Goal: Task Accomplishment & Management: Complete application form

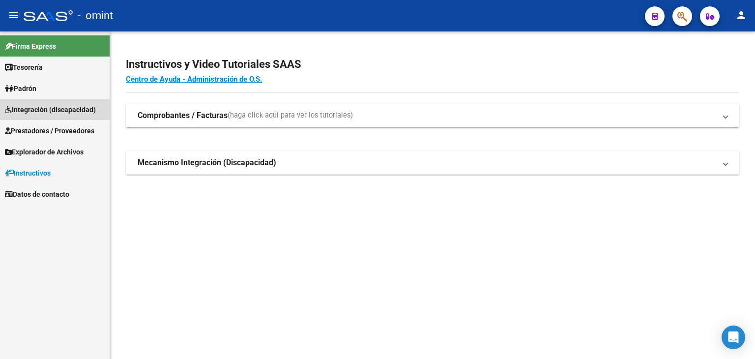
click at [37, 109] on span "Integración (discapacidad)" at bounding box center [50, 109] width 91 height 11
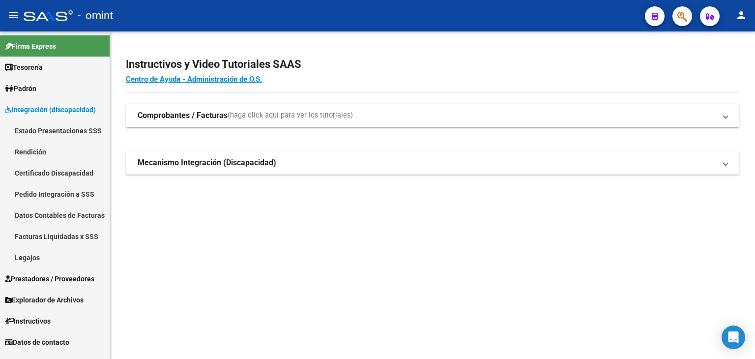
click at [30, 257] on link "Legajos" at bounding box center [55, 257] width 110 height 21
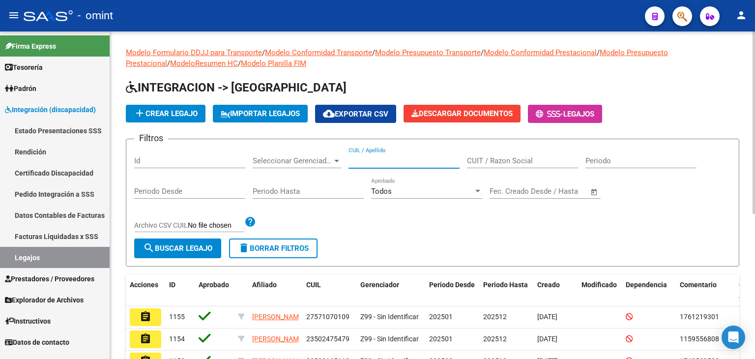
click at [378, 158] on input "CUIL / Apellido" at bounding box center [404, 160] width 111 height 9
paste input "23-50247547-9"
click at [189, 250] on span "search Buscar Legajo" at bounding box center [177, 248] width 69 height 9
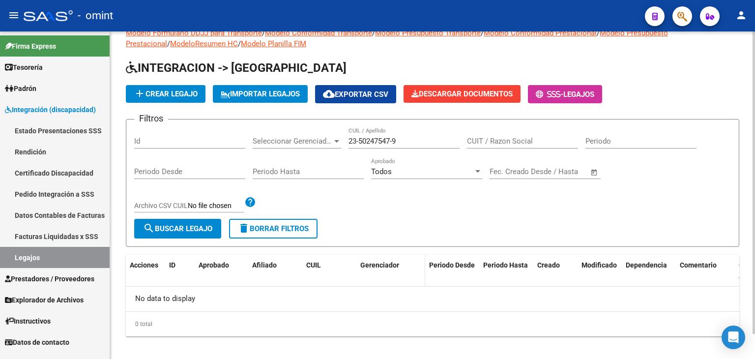
scroll to position [28, 0]
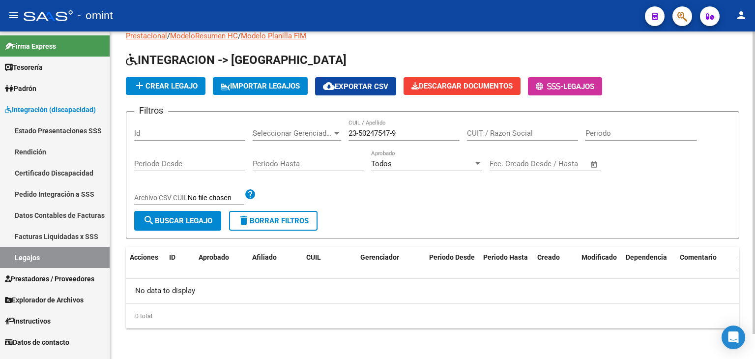
click at [362, 130] on input "23-50247547-9" at bounding box center [404, 133] width 111 height 9
type input "23502475479"
click at [149, 225] on mat-icon "search" at bounding box center [149, 220] width 12 height 12
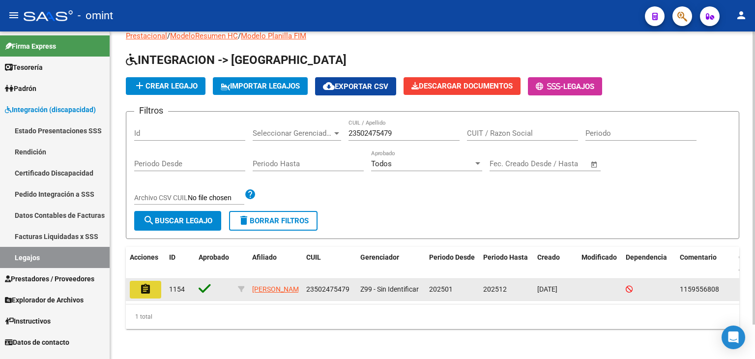
click at [159, 290] on button "assignment" at bounding box center [145, 290] width 31 height 18
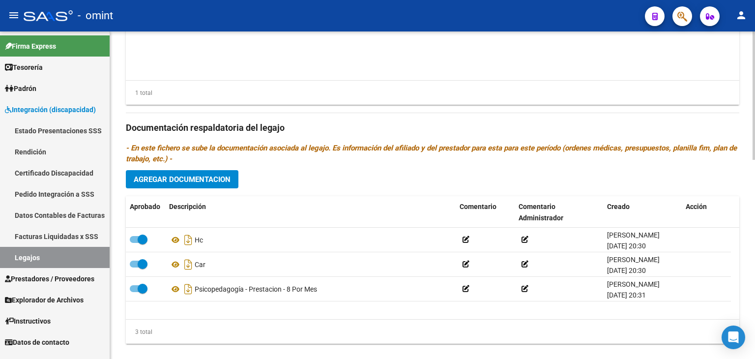
scroll to position [344, 0]
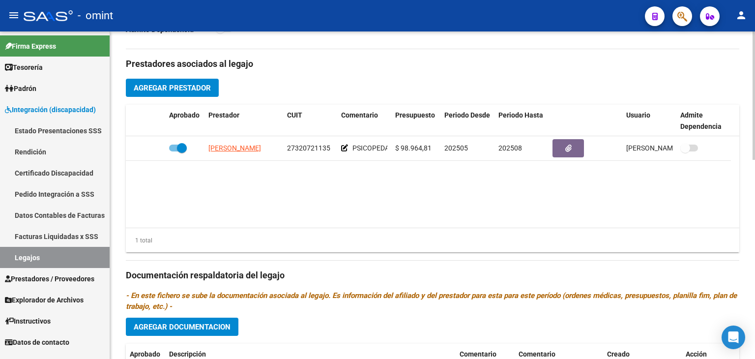
click at [168, 81] on button "Agregar Prestador" at bounding box center [172, 88] width 93 height 18
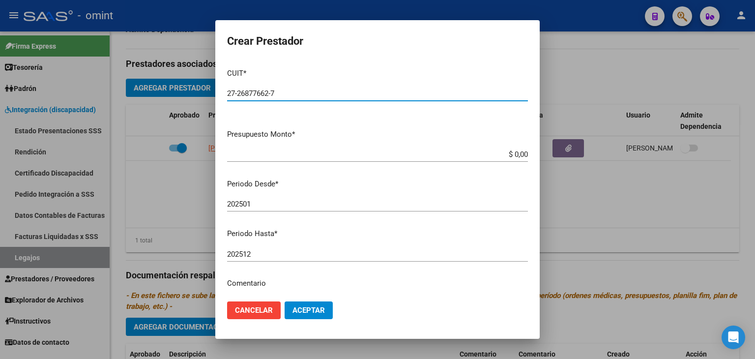
drag, startPoint x: 278, startPoint y: 89, endPoint x: 167, endPoint y: 106, distance: 111.9
click at [169, 106] on div "Crear Prestador CUIT * 27-26877662-7 Ingresar CUIT ARCA Padrón Presupuesto Mont…" at bounding box center [377, 179] width 755 height 359
type input "27-26877662-7"
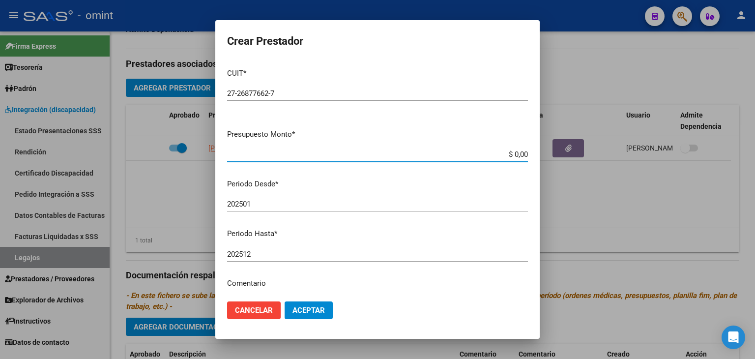
click at [474, 150] on input "$ 0,00" at bounding box center [377, 154] width 301 height 9
drag, startPoint x: 474, startPoint y: 153, endPoint x: 496, endPoint y: 152, distance: 21.7
click at [496, 152] on input "$ 89.648.890,00" at bounding box center [377, 154] width 301 height 9
type input "$ 98.964,88"
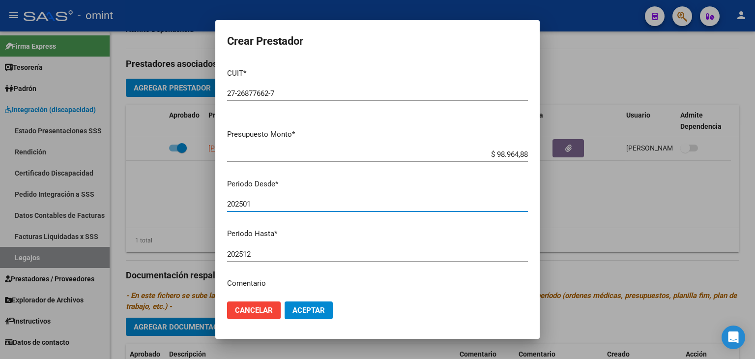
click at [262, 202] on input "202501" at bounding box center [377, 204] width 301 height 9
type input "202505"
click at [256, 252] on input "202512" at bounding box center [377, 254] width 301 height 9
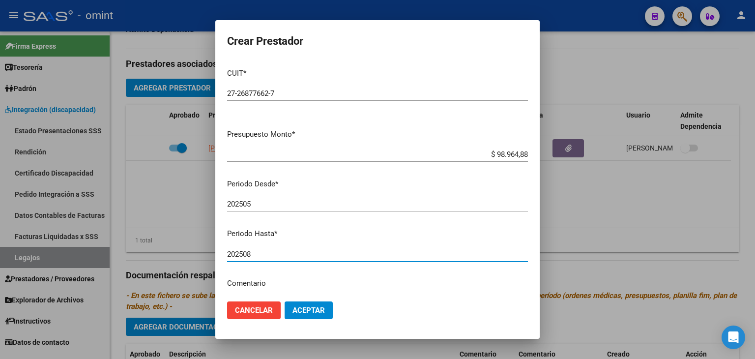
type input "202508"
click at [306, 315] on button "Aceptar" at bounding box center [309, 310] width 48 height 18
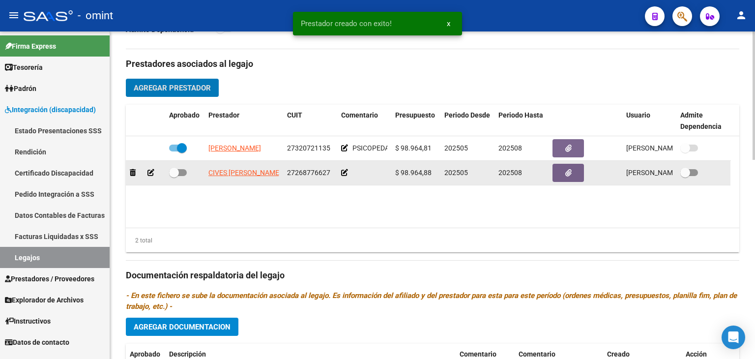
click at [149, 172] on icon at bounding box center [150, 172] width 7 height 7
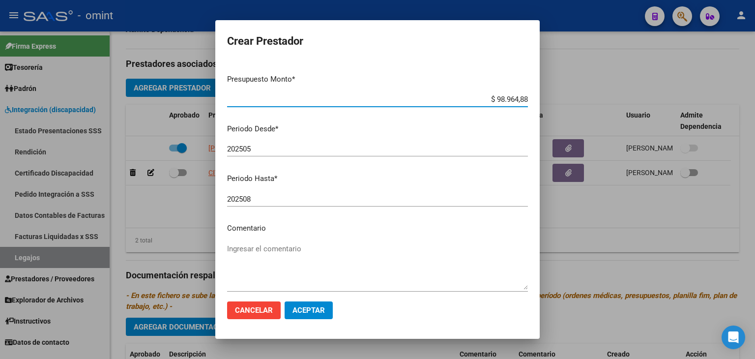
scroll to position [104, 0]
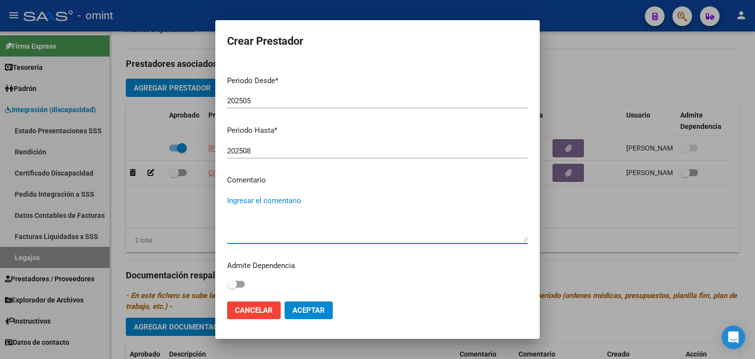
click at [297, 237] on textarea "Ingresar el comentario" at bounding box center [377, 218] width 301 height 46
type textarea "PSICOLOGIA - 8 SESIONES POR MES"
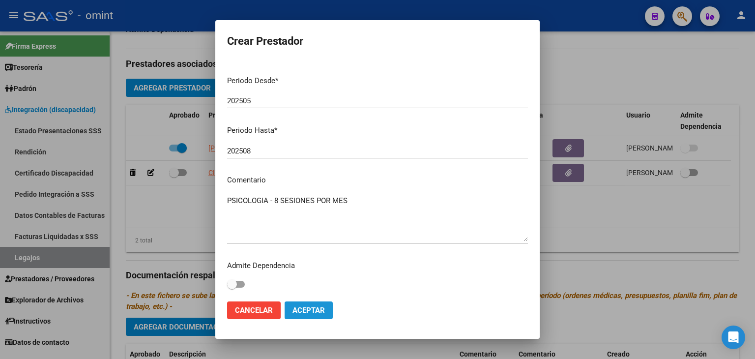
click at [309, 316] on button "Aceptar" at bounding box center [309, 310] width 48 height 18
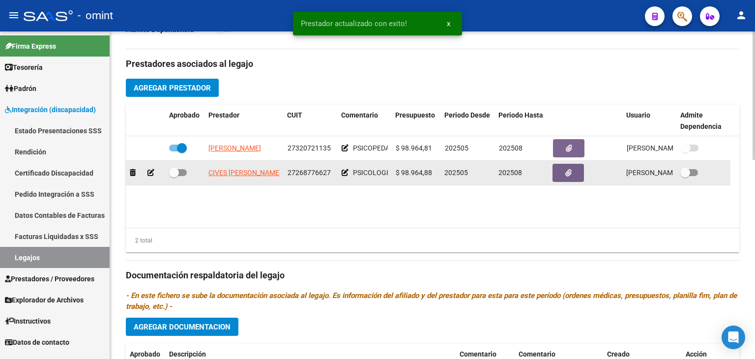
click at [171, 171] on span at bounding box center [174, 173] width 10 height 10
click at [174, 176] on input "checkbox" at bounding box center [174, 176] width 0 height 0
checkbox input "true"
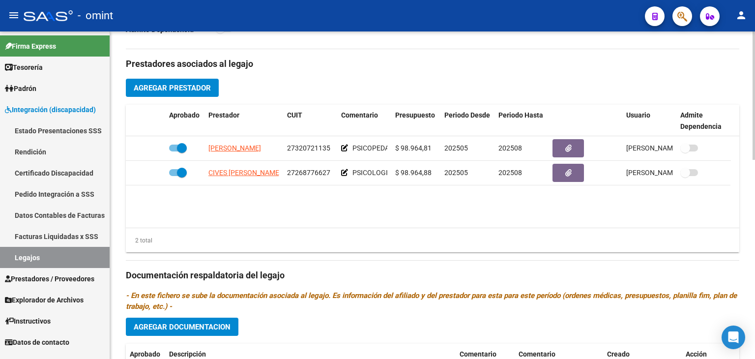
scroll to position [442, 0]
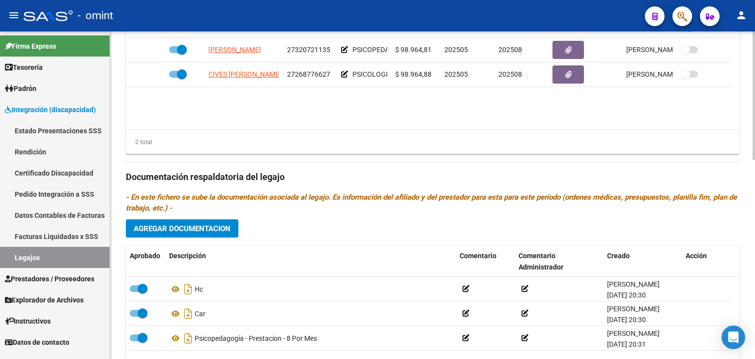
click at [175, 227] on span "Agregar Documentacion" at bounding box center [182, 228] width 97 height 9
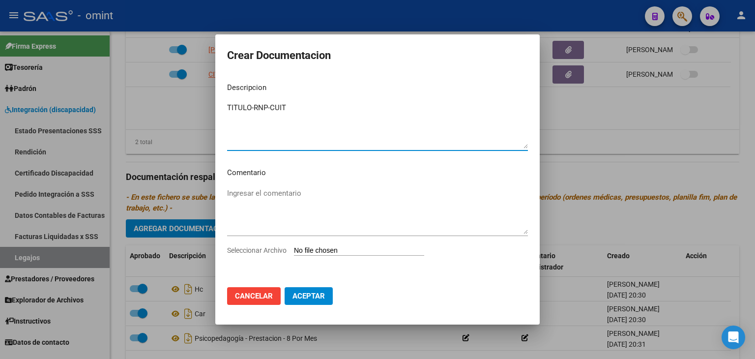
type textarea "TITULO-RNP-CUIT"
click at [313, 252] on input "Seleccionar Archivo" at bounding box center [359, 250] width 130 height 9
type input "C:\fakepath\Doc prestador PSICO.pdf"
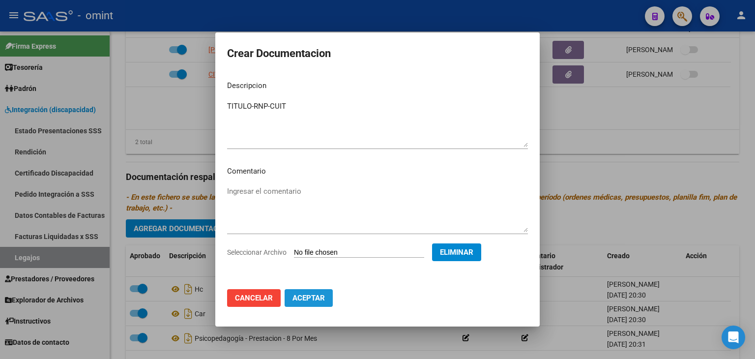
click at [312, 296] on span "Aceptar" at bounding box center [309, 297] width 32 height 9
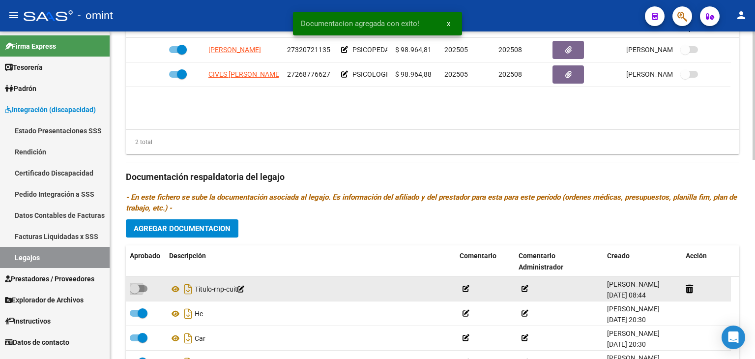
click at [130, 287] on span at bounding box center [135, 289] width 10 height 10
click at [134, 292] on input "checkbox" at bounding box center [134, 292] width 0 height 0
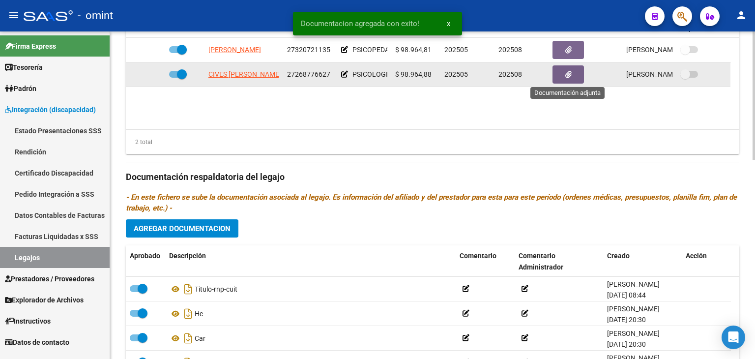
click at [561, 74] on button "button" at bounding box center [568, 74] width 31 height 18
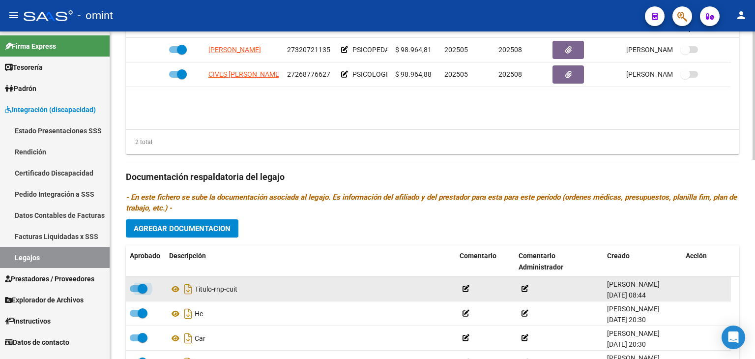
click at [144, 290] on span at bounding box center [143, 289] width 10 height 10
click at [135, 292] on input "checkbox" at bounding box center [134, 292] width 0 height 0
checkbox input "false"
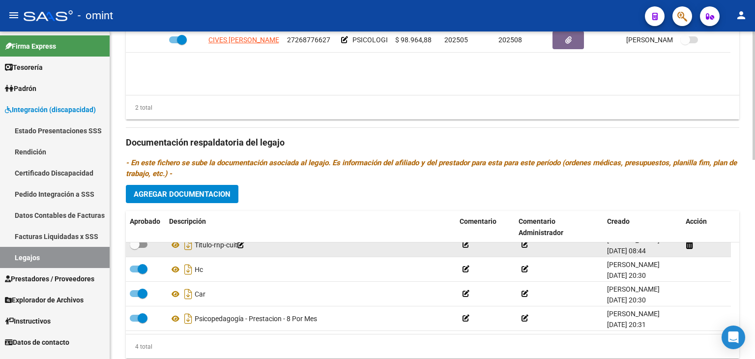
scroll to position [492, 0]
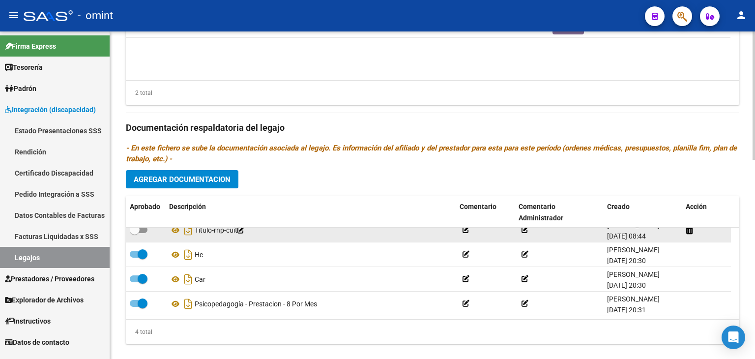
click at [244, 230] on icon at bounding box center [240, 230] width 7 height 7
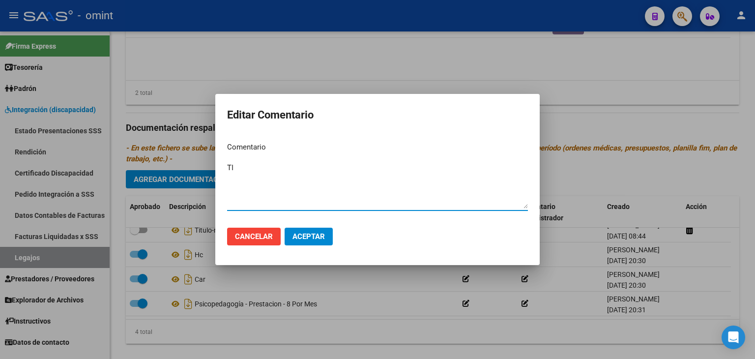
type textarea "T"
type textarea "PSICOLOGIA"
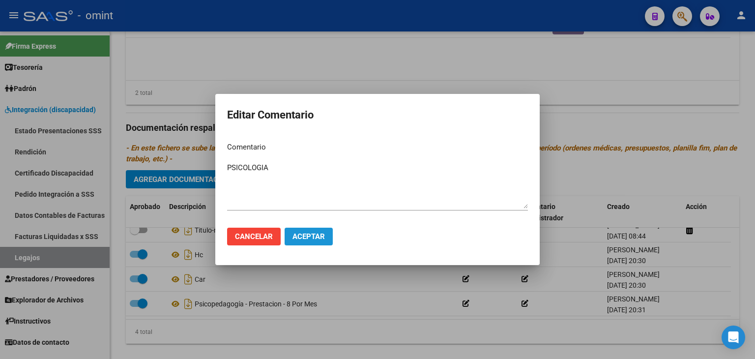
click at [306, 234] on span "Aceptar" at bounding box center [309, 236] width 32 height 9
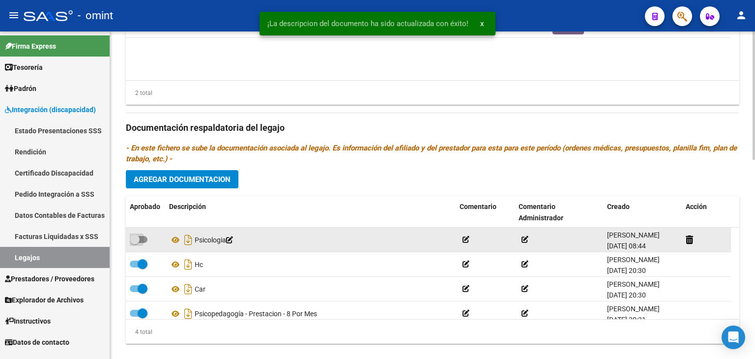
click at [142, 237] on span at bounding box center [139, 239] width 18 height 7
click at [135, 243] on input "checkbox" at bounding box center [134, 243] width 0 height 0
checkbox input "true"
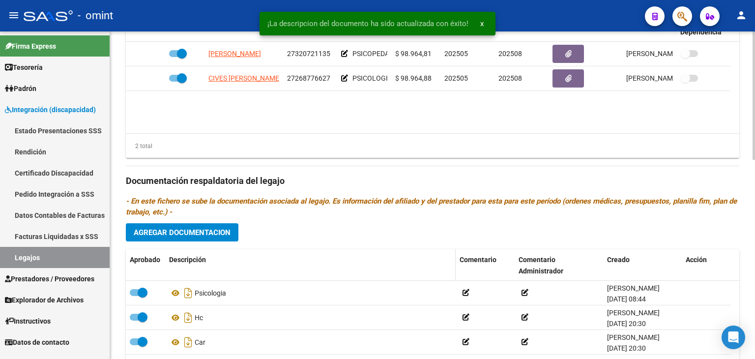
scroll to position [393, 0]
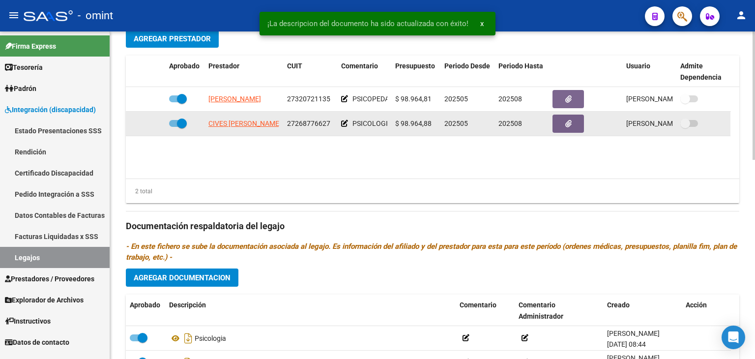
click at [563, 124] on button "button" at bounding box center [568, 124] width 31 height 18
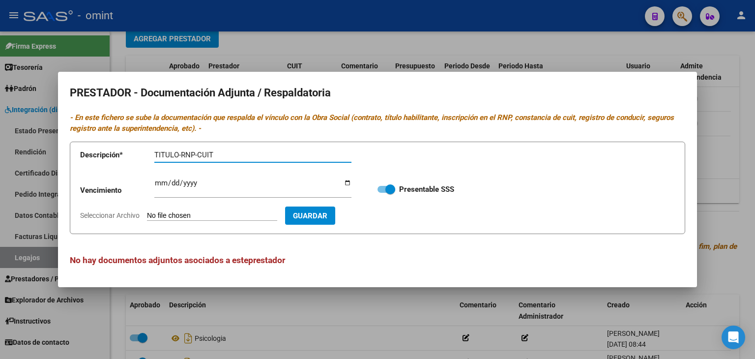
type input "TITULO-RNP-CUIT"
click at [159, 181] on input "Ingresar vencimiento" at bounding box center [252, 187] width 197 height 16
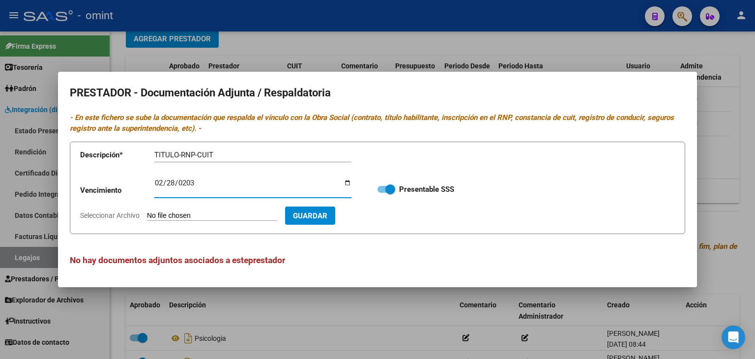
type input "[DATE]"
click at [222, 217] on input "Seleccionar Archivo" at bounding box center [212, 215] width 130 height 9
type input "C:\fakepath\Doc prestador PSICO.pdf"
click at [384, 214] on span "Guardar" at bounding box center [367, 215] width 34 height 9
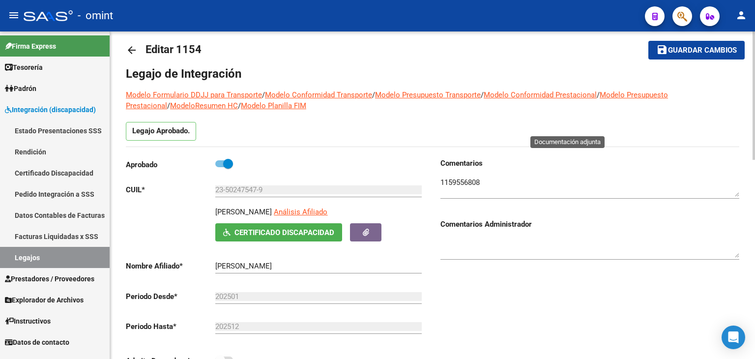
scroll to position [0, 0]
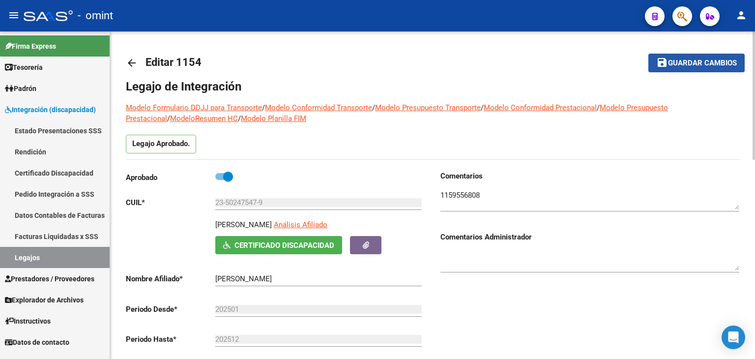
click at [700, 65] on span "Guardar cambios" at bounding box center [702, 63] width 69 height 9
click at [23, 257] on link "Legajos" at bounding box center [55, 257] width 110 height 21
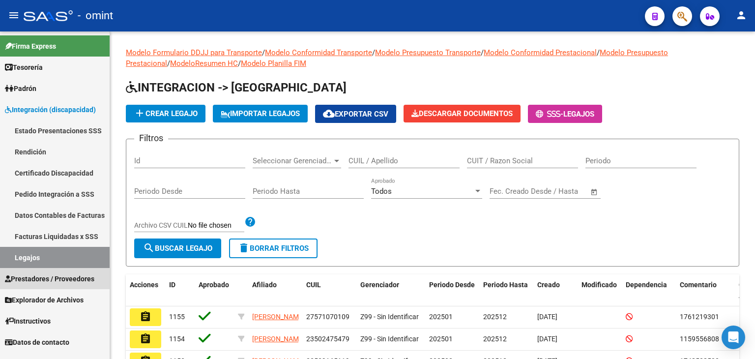
click at [35, 280] on span "Prestadores / Proveedores" at bounding box center [49, 278] width 89 height 11
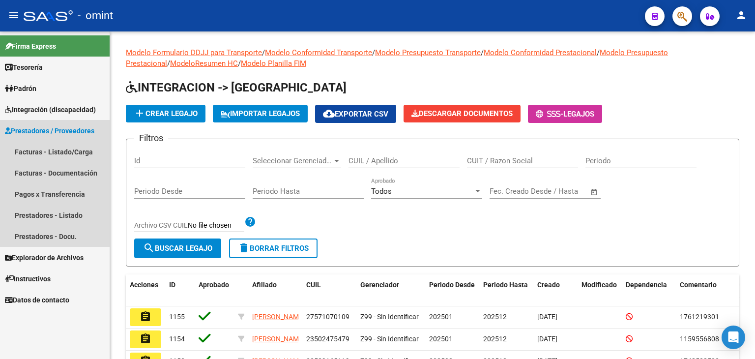
click at [43, 133] on span "Prestadores / Proveedores" at bounding box center [49, 130] width 89 height 11
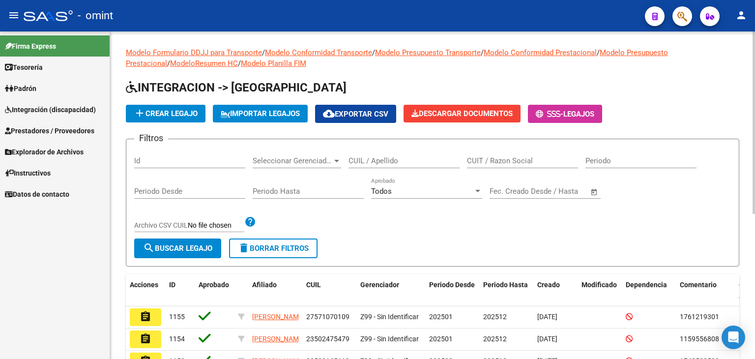
click at [407, 165] on div "CUIL / Apellido" at bounding box center [404, 157] width 111 height 21
click at [499, 161] on input "CUIT / Razon Social" at bounding box center [522, 160] width 111 height 9
paste input "27-35317541-1"
type input "27-35317541-1"
click at [160, 251] on span "search Buscar Legajo" at bounding box center [177, 248] width 69 height 9
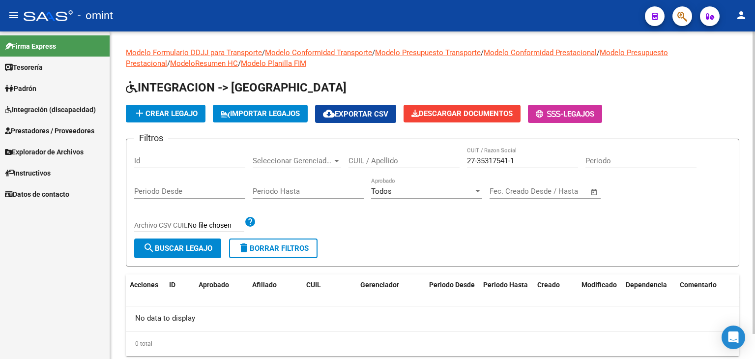
click at [376, 157] on input "CUIL / Apellido" at bounding box center [404, 160] width 111 height 9
paste input "27-35317541-1"
type input "27-35317541-1"
drag, startPoint x: 545, startPoint y: 164, endPoint x: 479, endPoint y: 163, distance: 65.9
click at [479, 163] on input "27-35317541-1" at bounding box center [522, 160] width 111 height 9
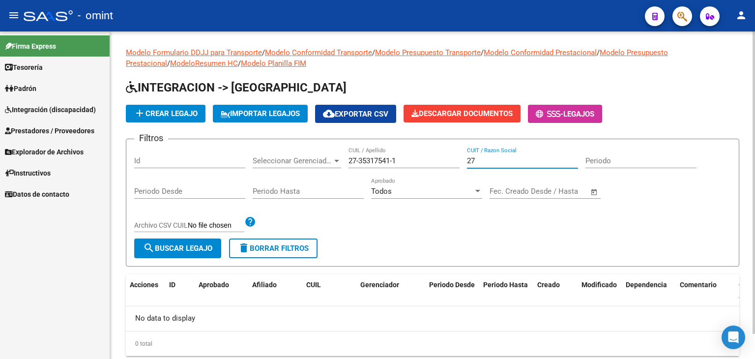
type input "2"
click at [188, 252] on span "search Buscar Legajo" at bounding box center [177, 248] width 69 height 9
click at [394, 160] on input "27-35317541-1" at bounding box center [404, 160] width 111 height 9
click at [360, 158] on input "27-353175411" at bounding box center [404, 160] width 111 height 9
type input "27353175411"
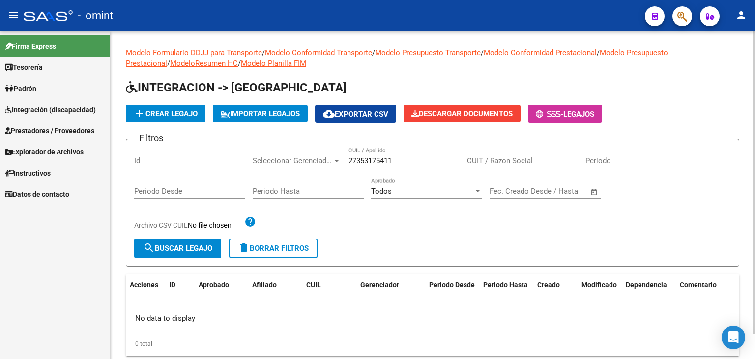
click at [183, 234] on div "Filtros Id Seleccionar Gerenciador Seleccionar Gerenciador 27353175411 CUIL / A…" at bounding box center [432, 192] width 597 height 91
click at [180, 241] on button "search Buscar Legajo" at bounding box center [177, 248] width 87 height 20
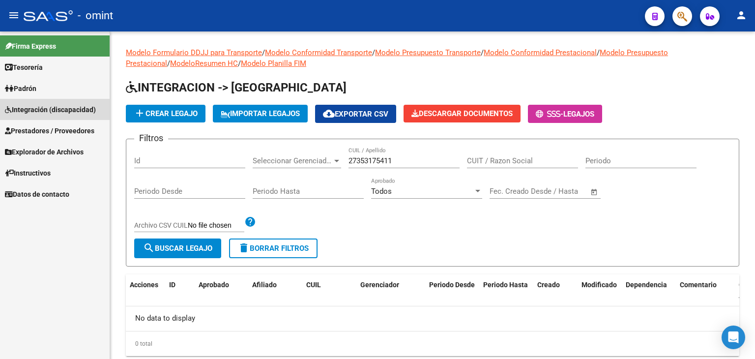
click at [30, 111] on span "Integración (discapacidad)" at bounding box center [50, 109] width 91 height 11
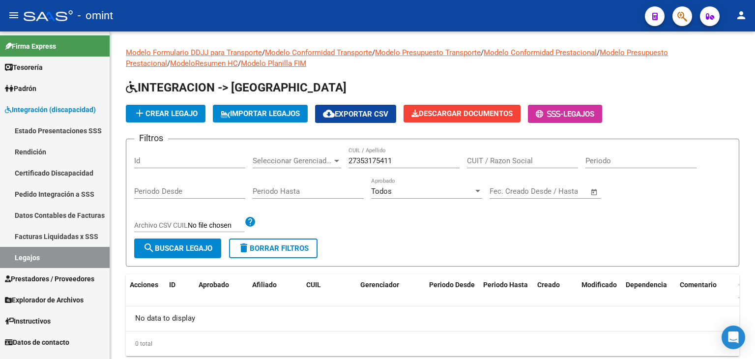
click at [33, 258] on link "Legajos" at bounding box center [55, 257] width 110 height 21
drag, startPoint x: 415, startPoint y: 163, endPoint x: 159, endPoint y: 179, distance: 256.2
click at [162, 178] on div "Filtros Id Seleccionar Gerenciador Seleccionar Gerenciador 27353175411 CUIL / A…" at bounding box center [432, 192] width 597 height 91
paste input "27-35317541-1"
type input "27353175411"
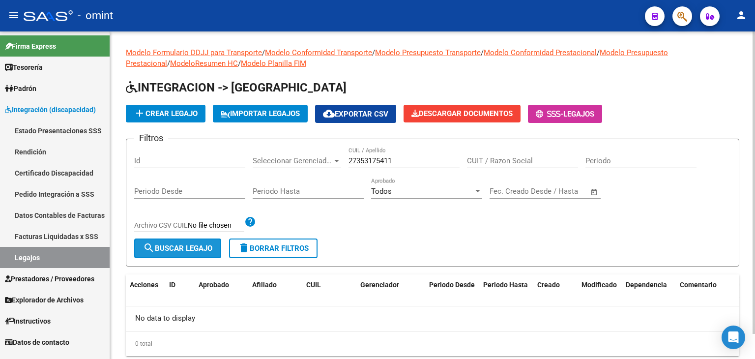
click at [182, 244] on span "search Buscar Legajo" at bounding box center [177, 248] width 69 height 9
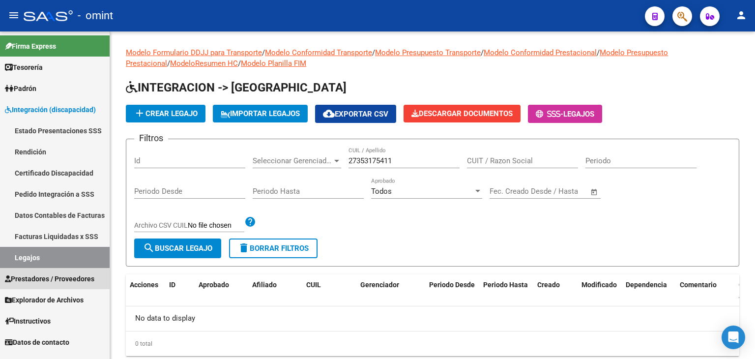
click at [44, 283] on span "Prestadores / Proveedores" at bounding box center [49, 278] width 89 height 11
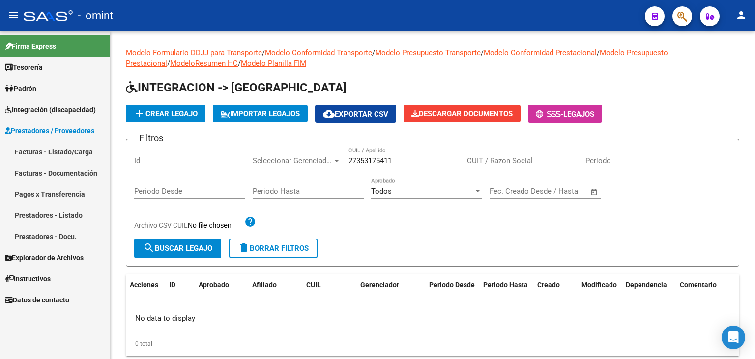
click at [45, 127] on span "Prestadores / Proveedores" at bounding box center [49, 130] width 89 height 11
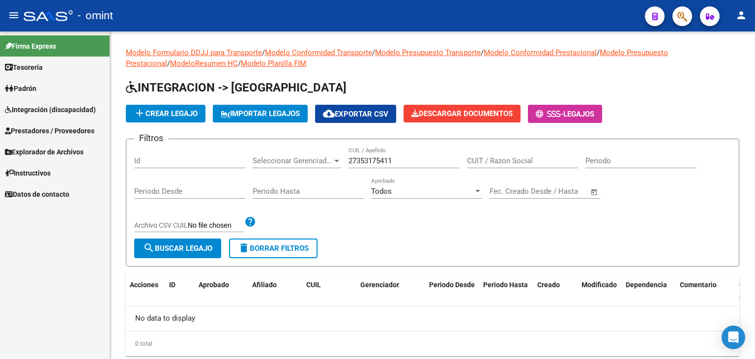
click at [45, 127] on span "Prestadores / Proveedores" at bounding box center [49, 130] width 89 height 11
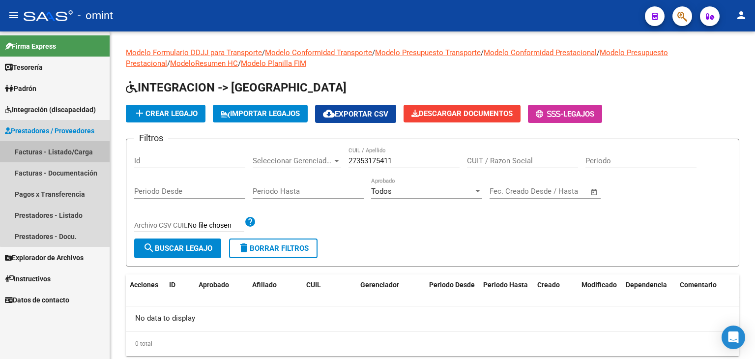
click at [65, 156] on link "Facturas - Listado/Carga" at bounding box center [55, 151] width 110 height 21
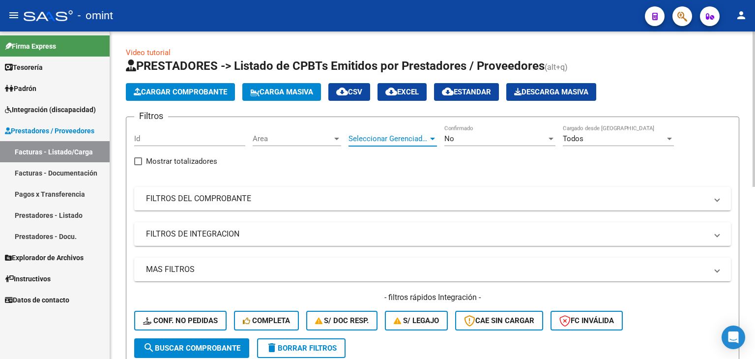
click at [392, 138] on span "Seleccionar Gerenciador" at bounding box center [389, 138] width 80 height 9
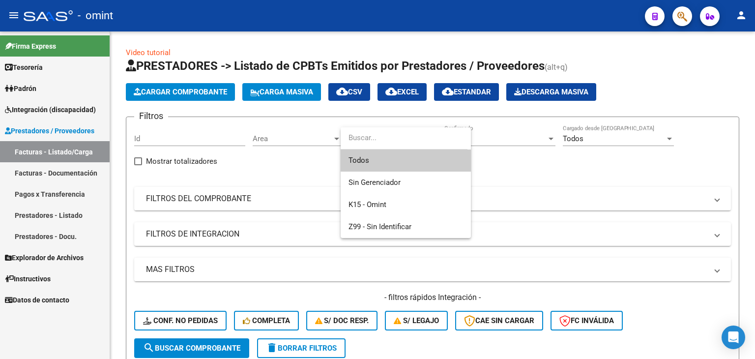
click at [271, 138] on div at bounding box center [377, 179] width 755 height 359
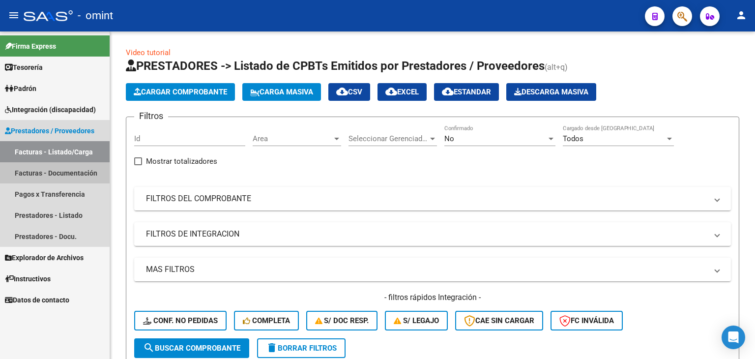
click at [50, 174] on link "Facturas - Documentación" at bounding box center [55, 172] width 110 height 21
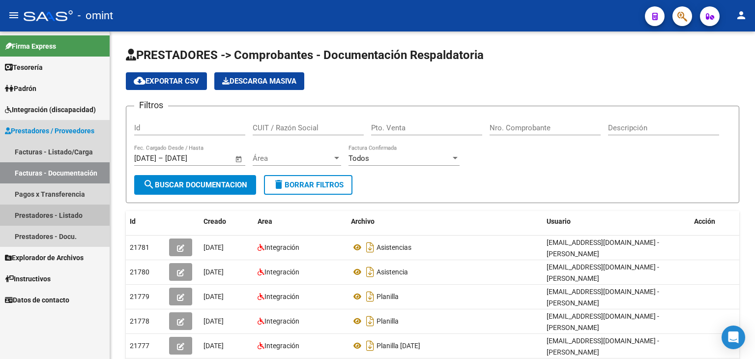
click at [29, 217] on link "Prestadores - Listado" at bounding box center [55, 215] width 110 height 21
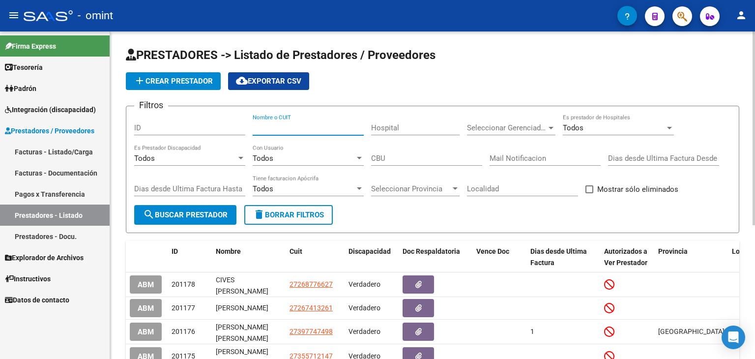
click at [289, 127] on input "Nombre o CUIT" at bounding box center [308, 127] width 111 height 9
paste input "27-35317541-1"
drag, startPoint x: 213, startPoint y: 214, endPoint x: 207, endPoint y: 215, distance: 6.0
click at [212, 214] on span "search Buscar Prestador" at bounding box center [185, 214] width 85 height 9
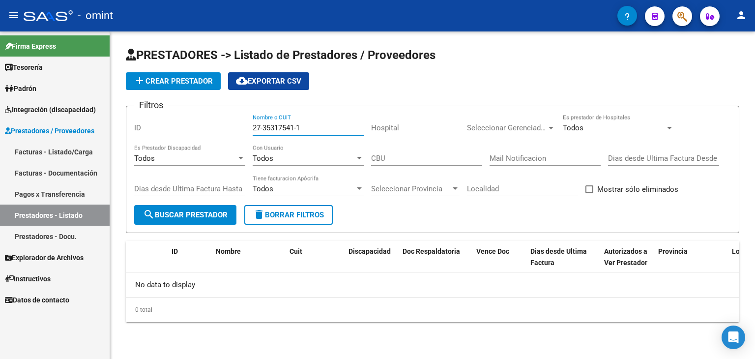
click at [299, 126] on input "27-35317541-1" at bounding box center [308, 127] width 111 height 9
drag, startPoint x: 262, startPoint y: 126, endPoint x: 237, endPoint y: 169, distance: 49.6
click at [263, 126] on input "27-353175411" at bounding box center [308, 127] width 111 height 9
type input "27353175411"
click at [197, 213] on span "search Buscar Prestador" at bounding box center [185, 214] width 85 height 9
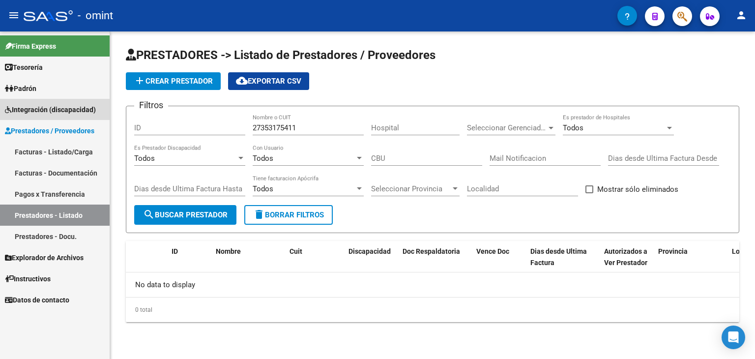
click at [35, 111] on span "Integración (discapacidad)" at bounding box center [50, 109] width 91 height 11
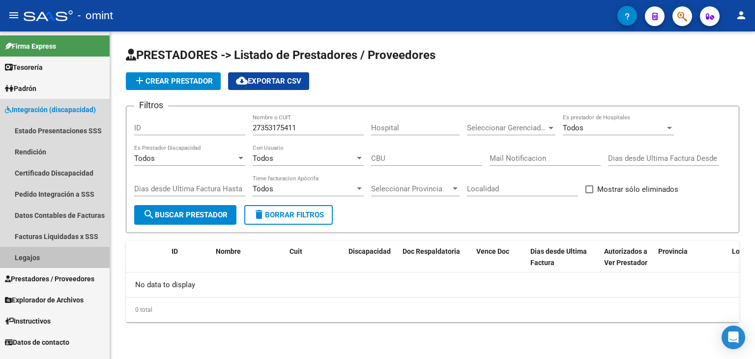
click at [28, 259] on link "Legajos" at bounding box center [55, 257] width 110 height 21
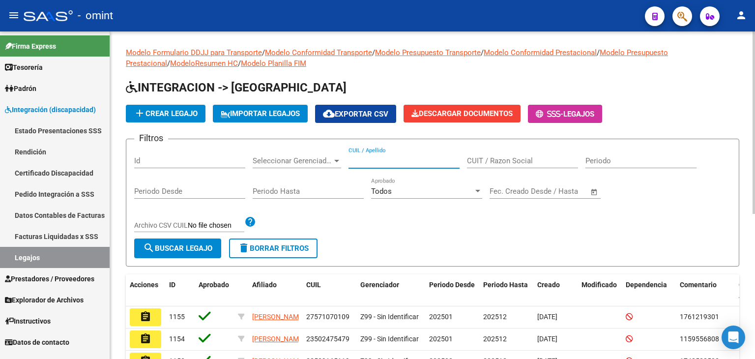
click at [383, 162] on input "CUIL / Apellido" at bounding box center [404, 160] width 111 height 9
click at [161, 248] on span "search Buscar Legajo" at bounding box center [177, 248] width 69 height 9
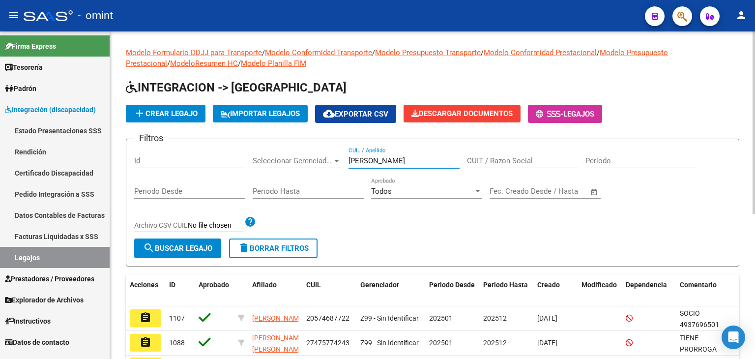
drag, startPoint x: 385, startPoint y: 161, endPoint x: 265, endPoint y: 151, distance: 120.4
click at [266, 151] on div "Filtros Id Seleccionar Gerenciador Seleccionar Gerenciador [PERSON_NAME] CUIL /…" at bounding box center [432, 192] width 597 height 91
click at [181, 242] on button "search Buscar Legajo" at bounding box center [177, 248] width 87 height 20
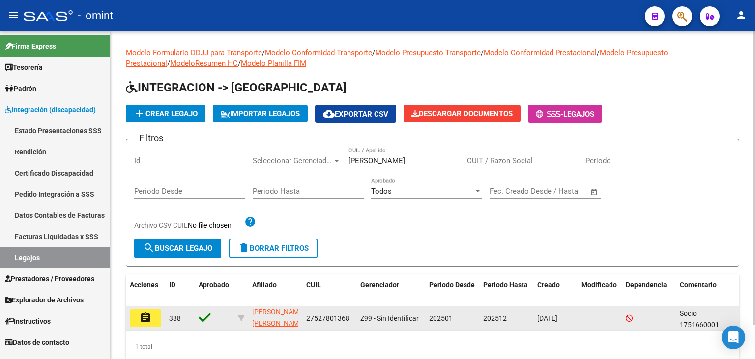
scroll to position [38, 0]
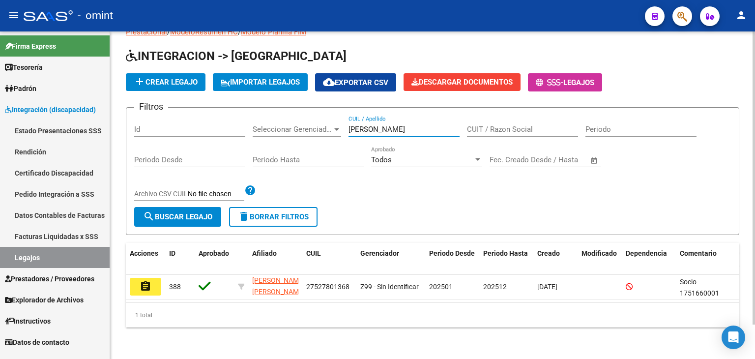
click at [379, 125] on input "[PERSON_NAME]" at bounding box center [404, 129] width 111 height 9
drag, startPoint x: 398, startPoint y: 117, endPoint x: 246, endPoint y: 104, distance: 152.4
click at [246, 107] on form "Filtros Id Seleccionar Gerenciador Seleccionar Gerenciador [PERSON_NAME] CUIL /…" at bounding box center [433, 171] width 614 height 128
click at [364, 125] on input "[PERSON_NAME]" at bounding box center [404, 129] width 111 height 9
paste input "27-56510085-3"
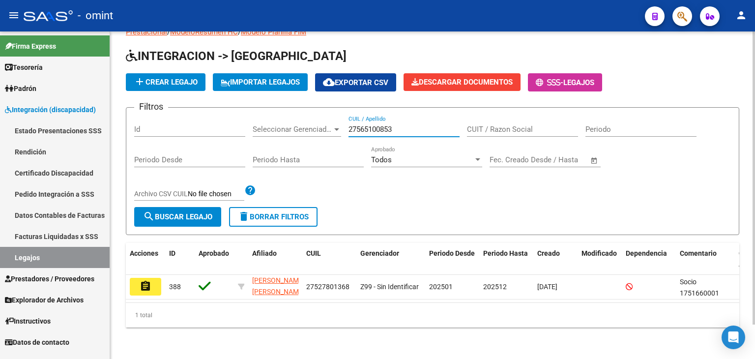
drag, startPoint x: 364, startPoint y: 119, endPoint x: 407, endPoint y: 221, distance: 110.8
click at [364, 125] on input "27565100853" at bounding box center [404, 129] width 111 height 9
click at [159, 212] on span "search Buscar Legajo" at bounding box center [177, 216] width 69 height 9
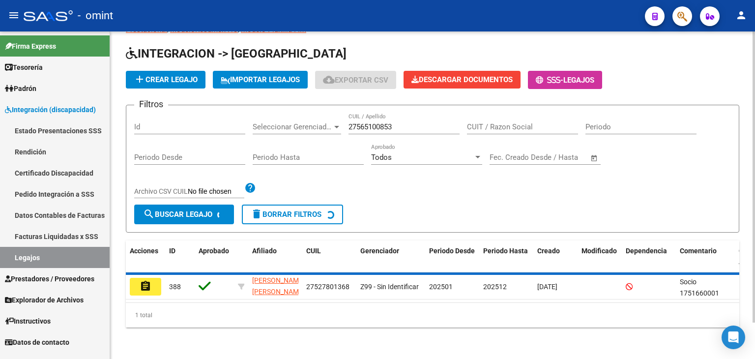
scroll to position [28, 0]
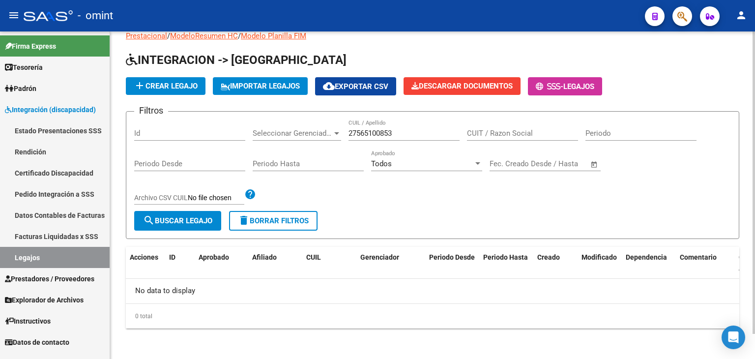
click at [361, 131] on input "27565100853" at bounding box center [404, 133] width 111 height 9
paste input "-56510085-"
type input "27-56510085-3"
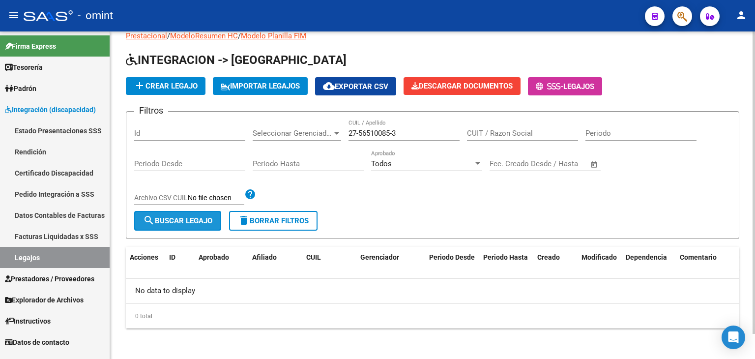
click at [206, 219] on span "search Buscar Legajo" at bounding box center [177, 220] width 69 height 9
click at [381, 131] on input "27-56510085-3" at bounding box center [404, 133] width 111 height 9
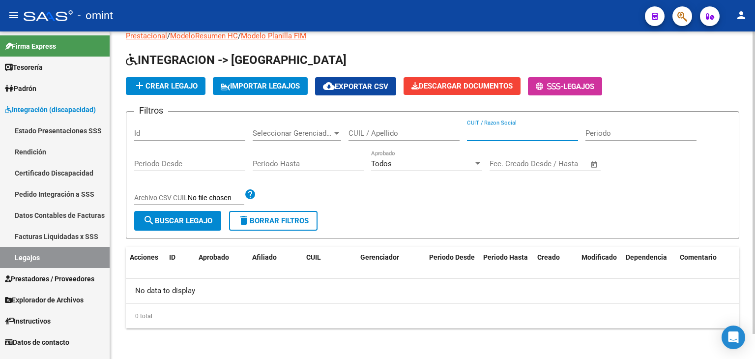
click at [494, 134] on input "CUIT / Razon Social" at bounding box center [522, 133] width 111 height 9
paste input "27-56510085-3"
click at [157, 214] on button "search Buscar Legajo" at bounding box center [177, 221] width 87 height 20
click at [512, 130] on input "27-56510085-3" at bounding box center [522, 133] width 111 height 9
type input "27565100853"
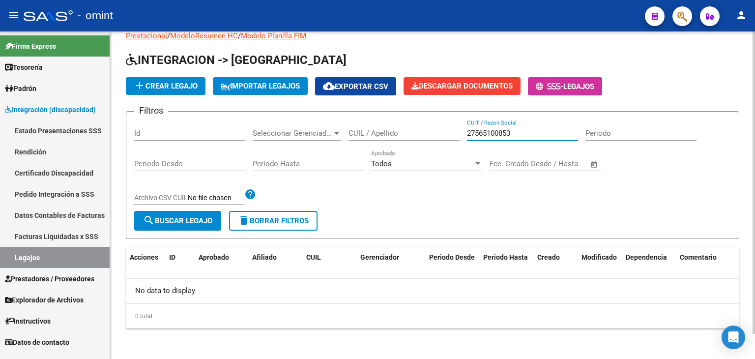
click at [217, 216] on button "search Buscar Legajo" at bounding box center [177, 221] width 87 height 20
